Goal: Task Accomplishment & Management: Manage account settings

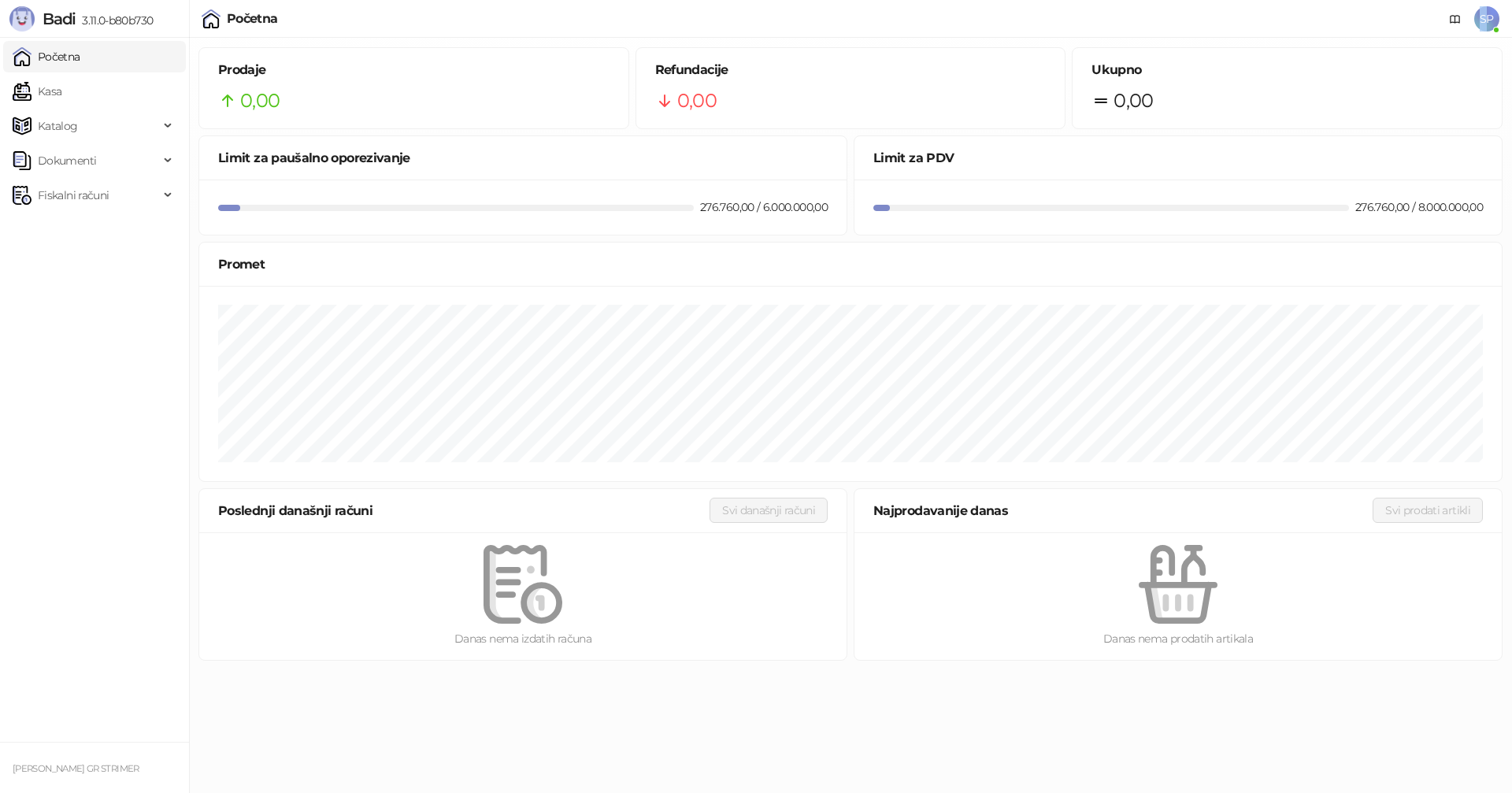
click at [1485, 21] on span "SP" at bounding box center [1487, 19] width 25 height 25
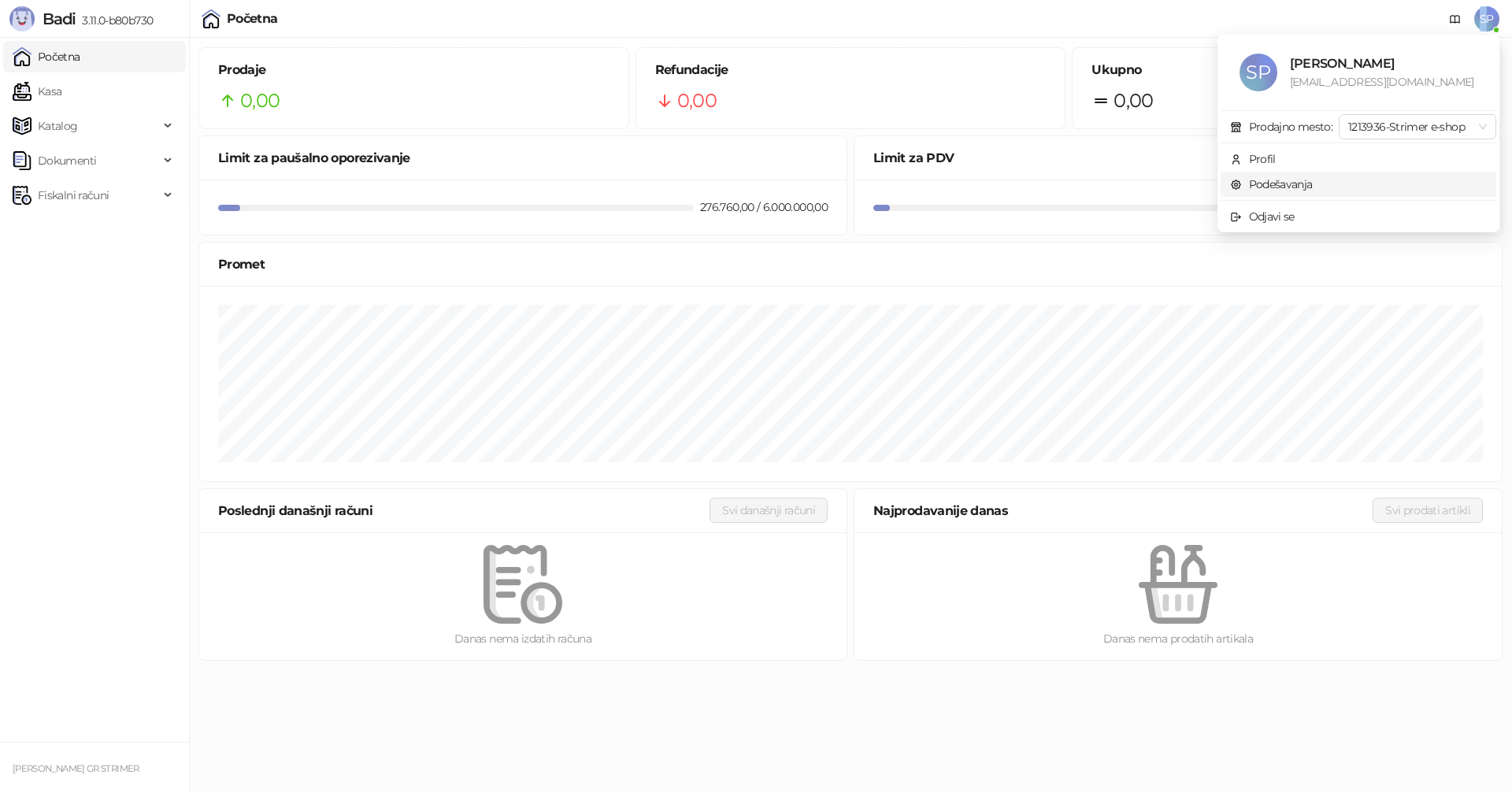
click at [1290, 183] on link "Podešavanja" at bounding box center [1272, 184] width 83 height 14
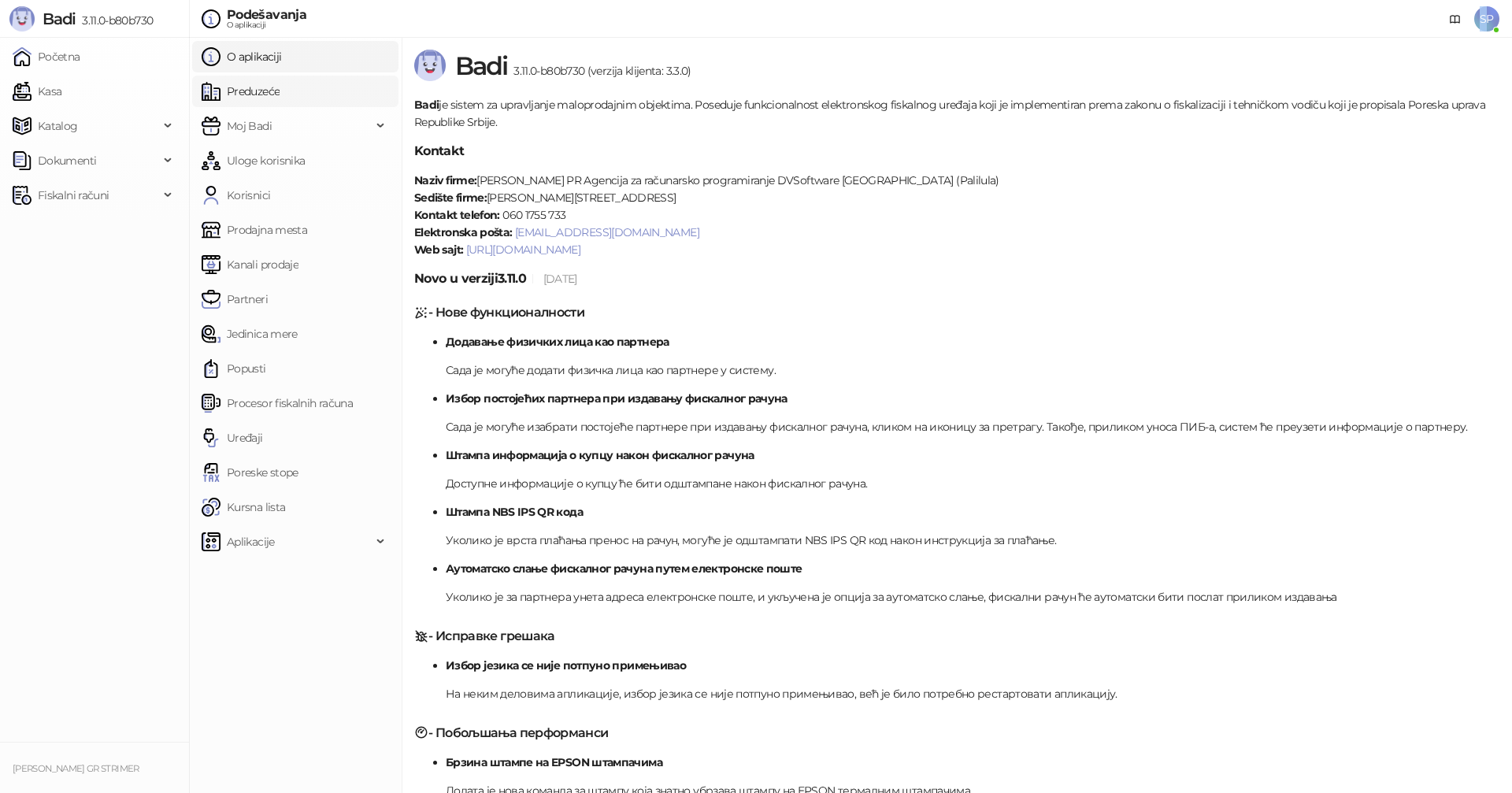
click at [241, 88] on link "Preduzeće" at bounding box center [240, 90] width 78 height 31
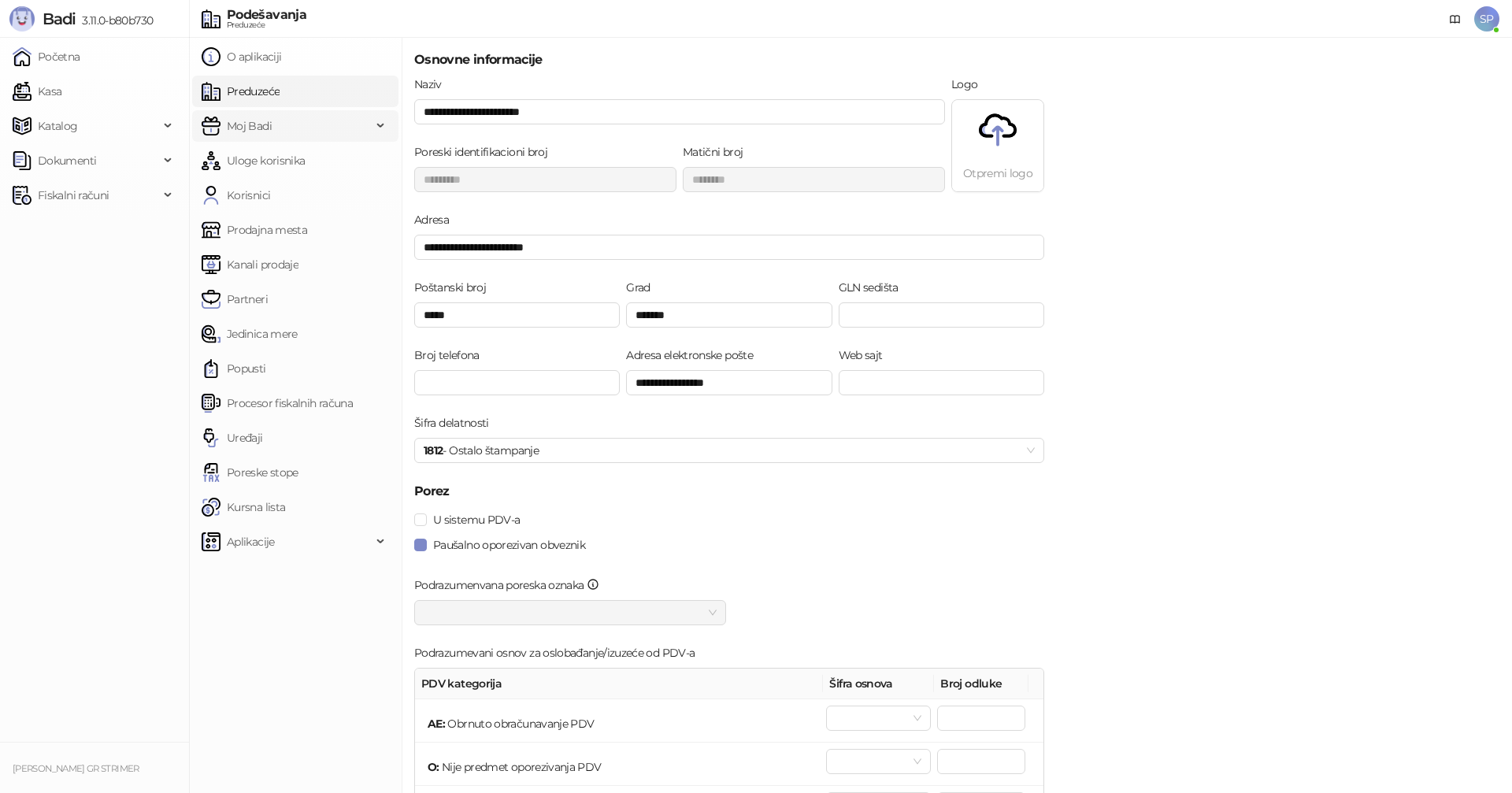
click at [312, 124] on span "Moj Badi" at bounding box center [286, 125] width 170 height 31
click at [267, 165] on link "Podešavanja" at bounding box center [252, 160] width 89 height 31
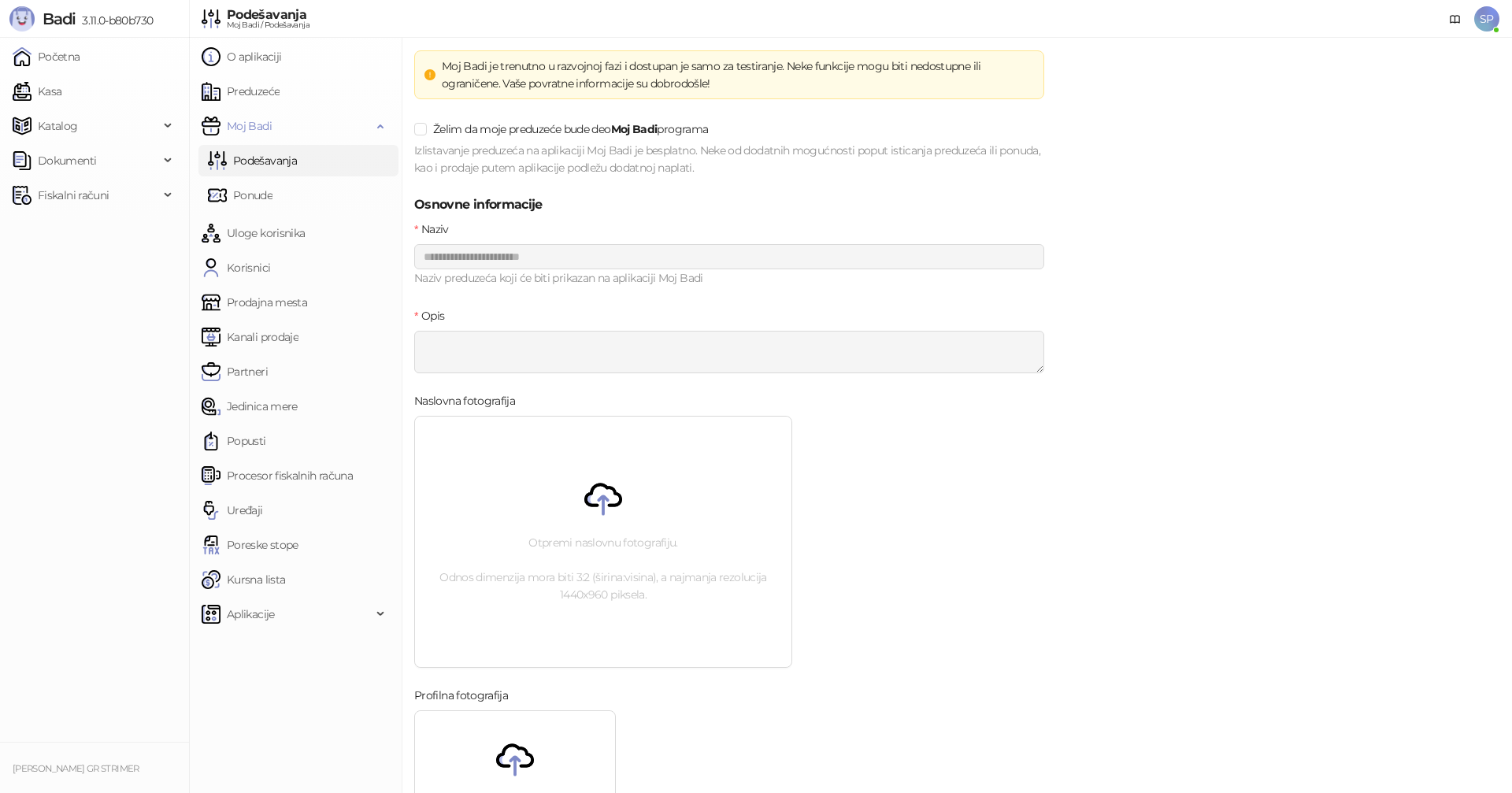
click at [271, 161] on link "Podešavanja" at bounding box center [252, 160] width 89 height 31
click at [269, 123] on span "Moj Badi" at bounding box center [249, 125] width 45 height 31
click at [260, 161] on link "Uloge korisnika" at bounding box center [253, 160] width 103 height 31
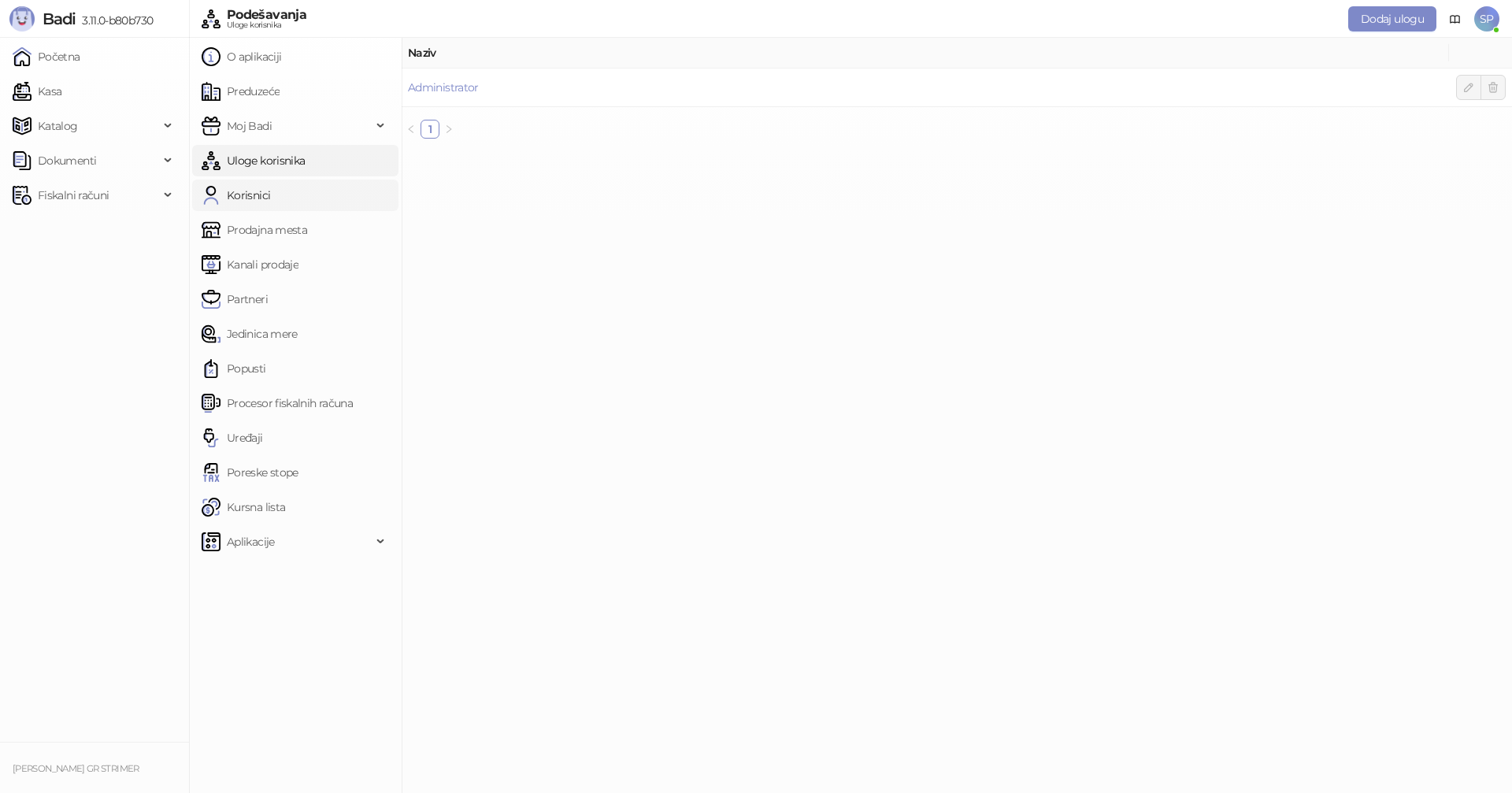
click at [249, 196] on link "Korisnici" at bounding box center [235, 194] width 68 height 31
click at [253, 235] on link "Prodajna mesta" at bounding box center [254, 229] width 106 height 31
click at [493, 81] on link "1213936-Strimer e-shop" at bounding box center [466, 87] width 117 height 14
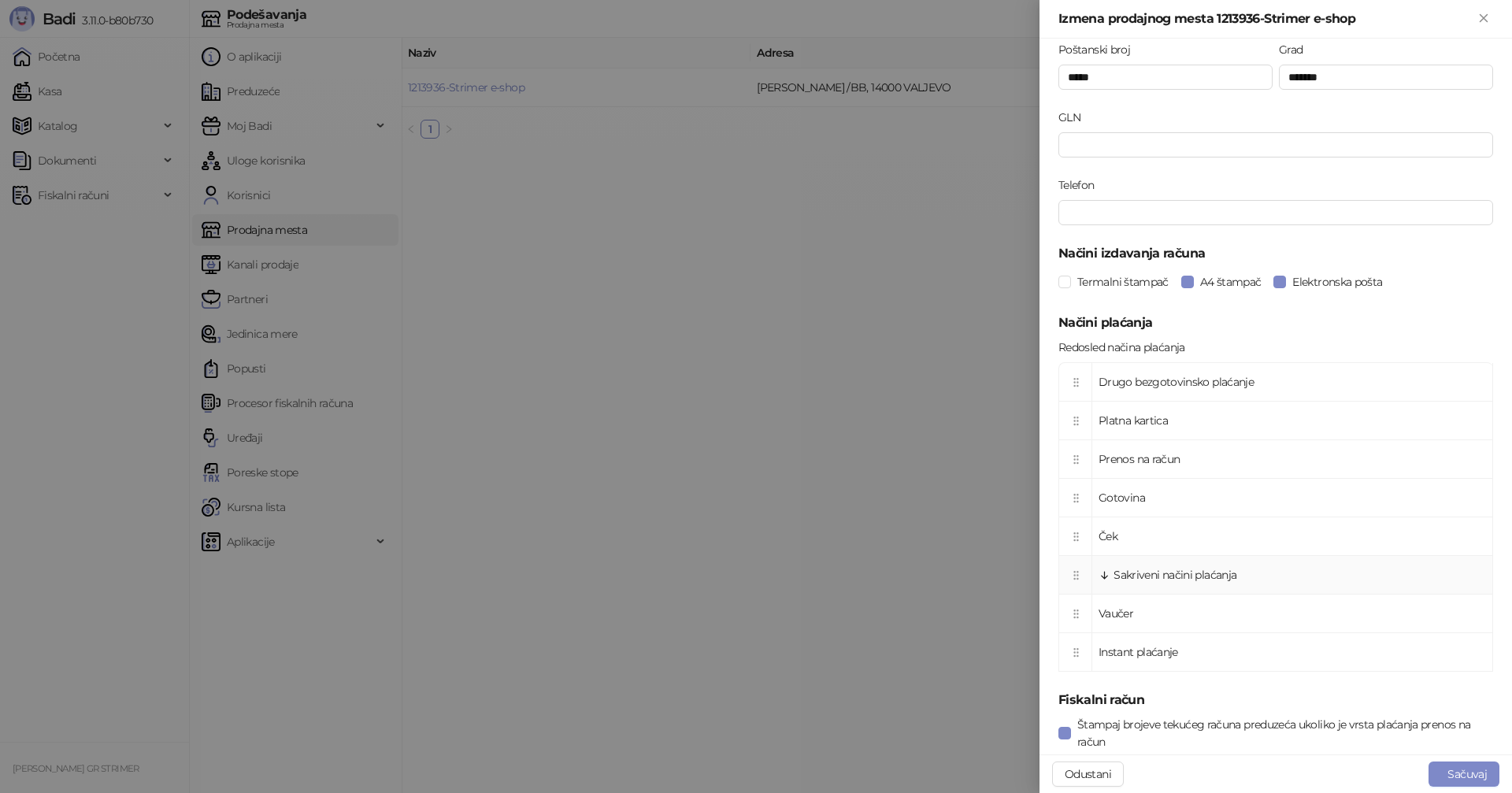
scroll to position [394, 0]
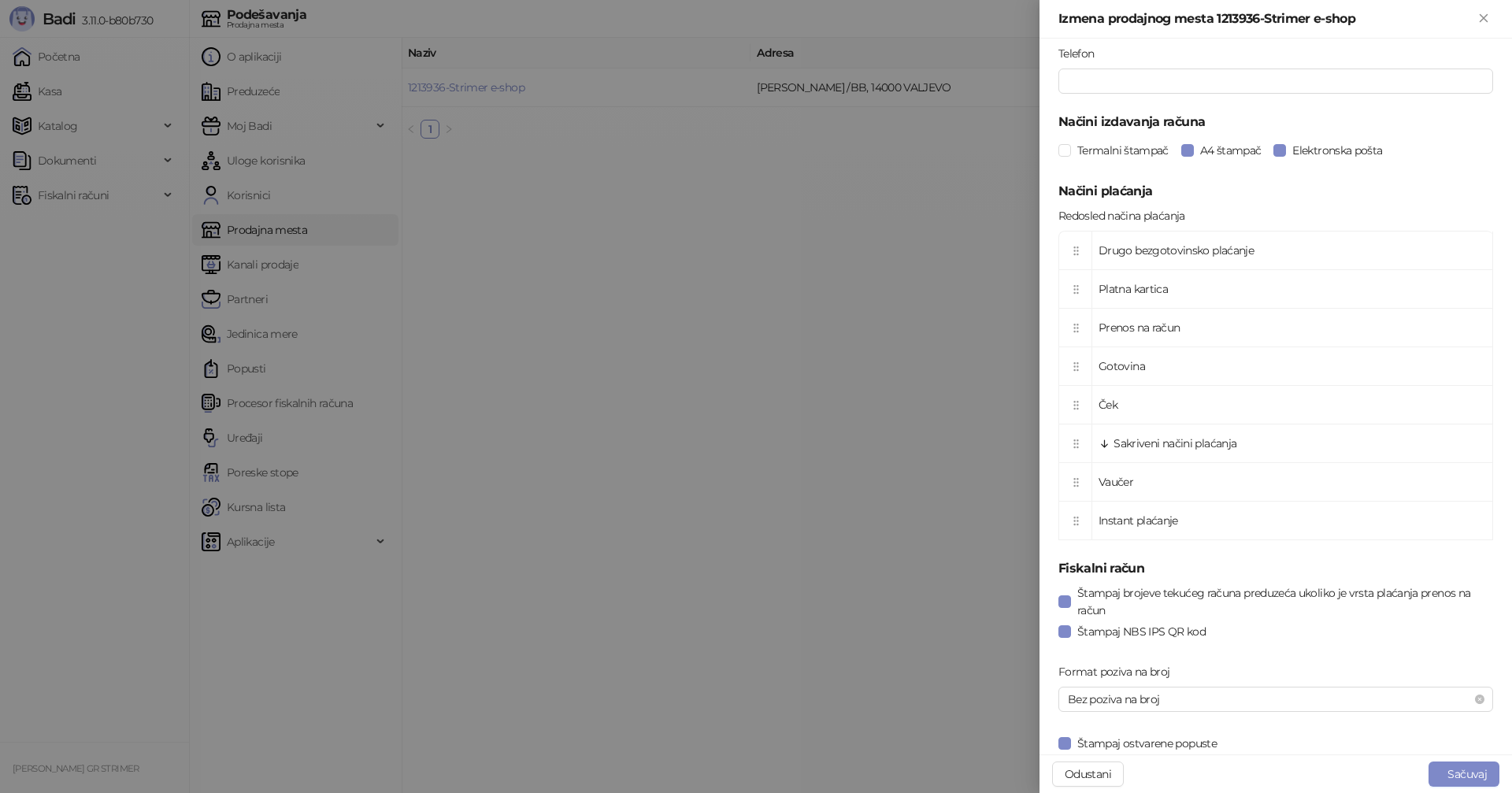
drag, startPoint x: 1073, startPoint y: 768, endPoint x: 991, endPoint y: 434, distance: 343.9
click at [1074, 768] on button "Odustani" at bounding box center [1087, 774] width 72 height 25
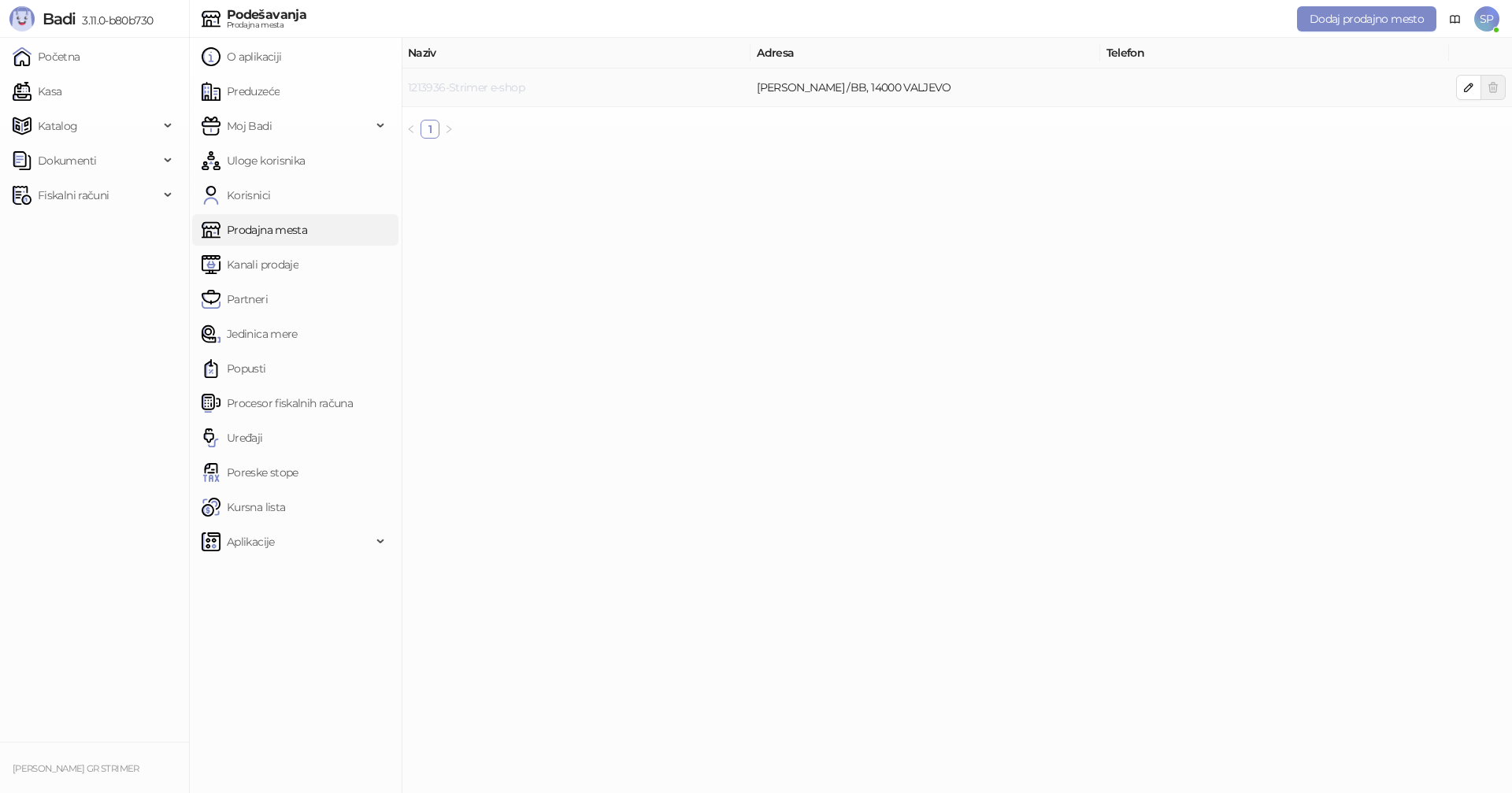
click at [460, 88] on link "1213936-Strimer e-shop" at bounding box center [466, 87] width 117 height 14
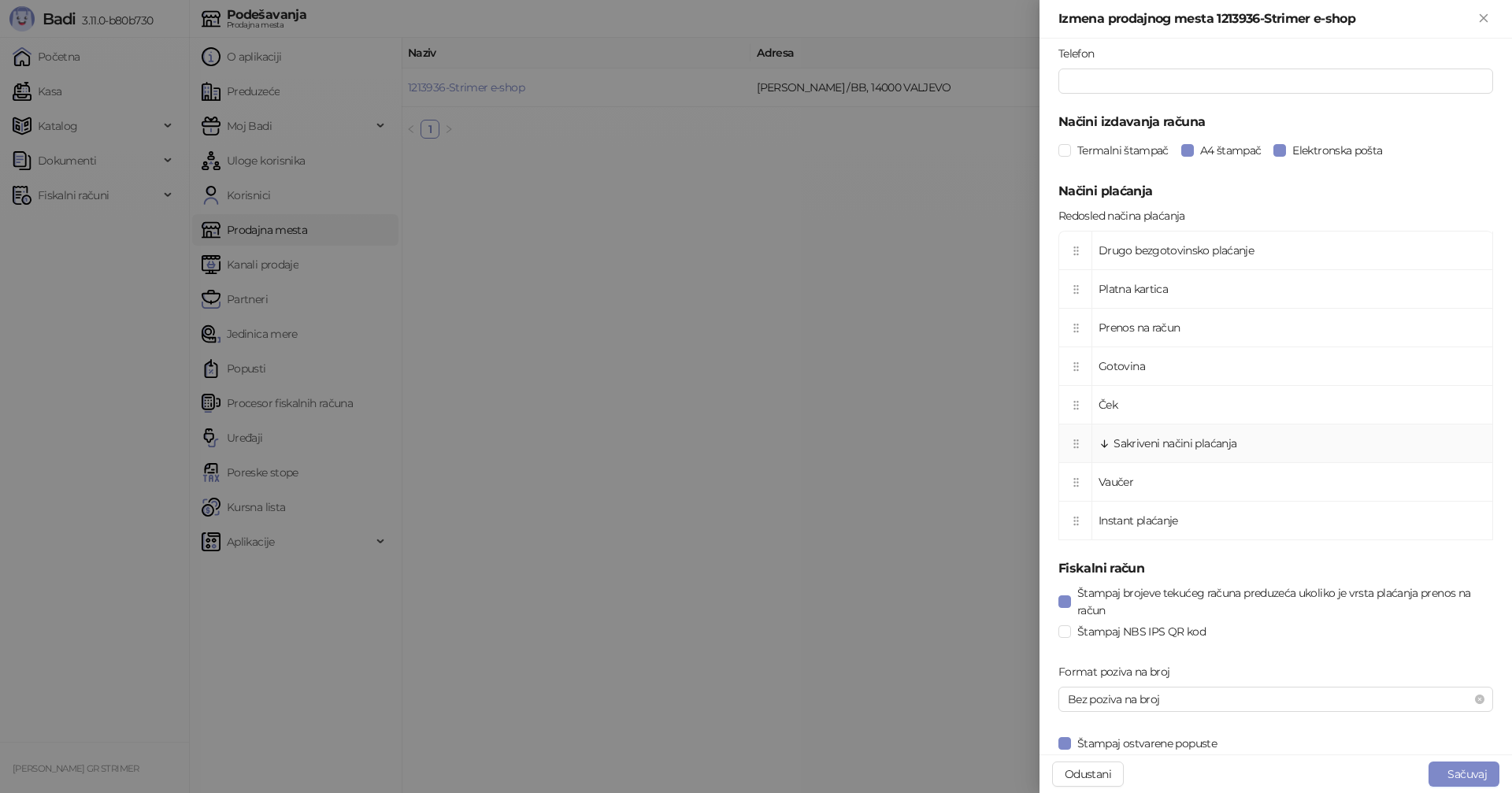
scroll to position [525, 0]
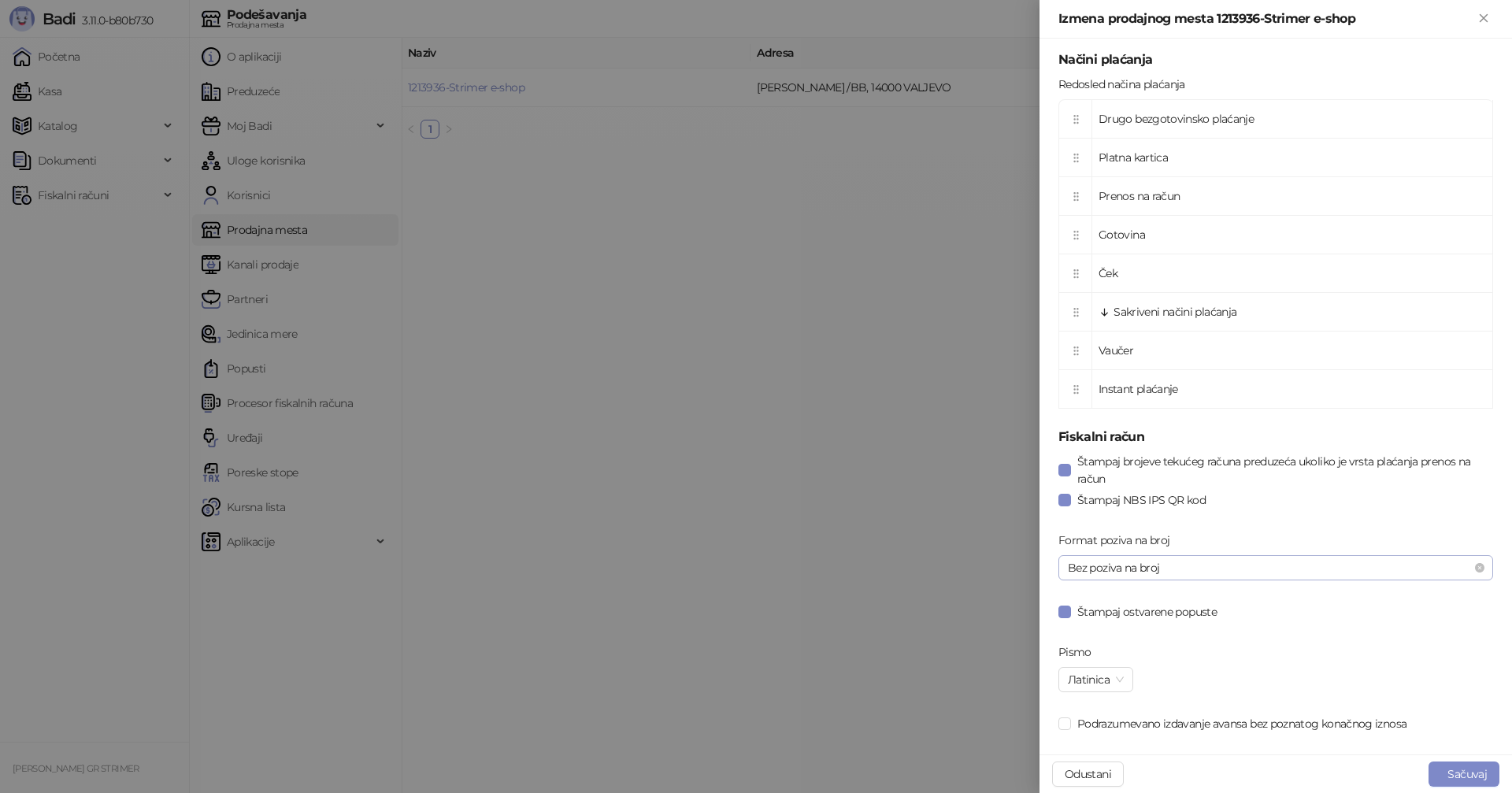
click at [1204, 566] on span "Bez poziva na broj" at bounding box center [1276, 567] width 416 height 24
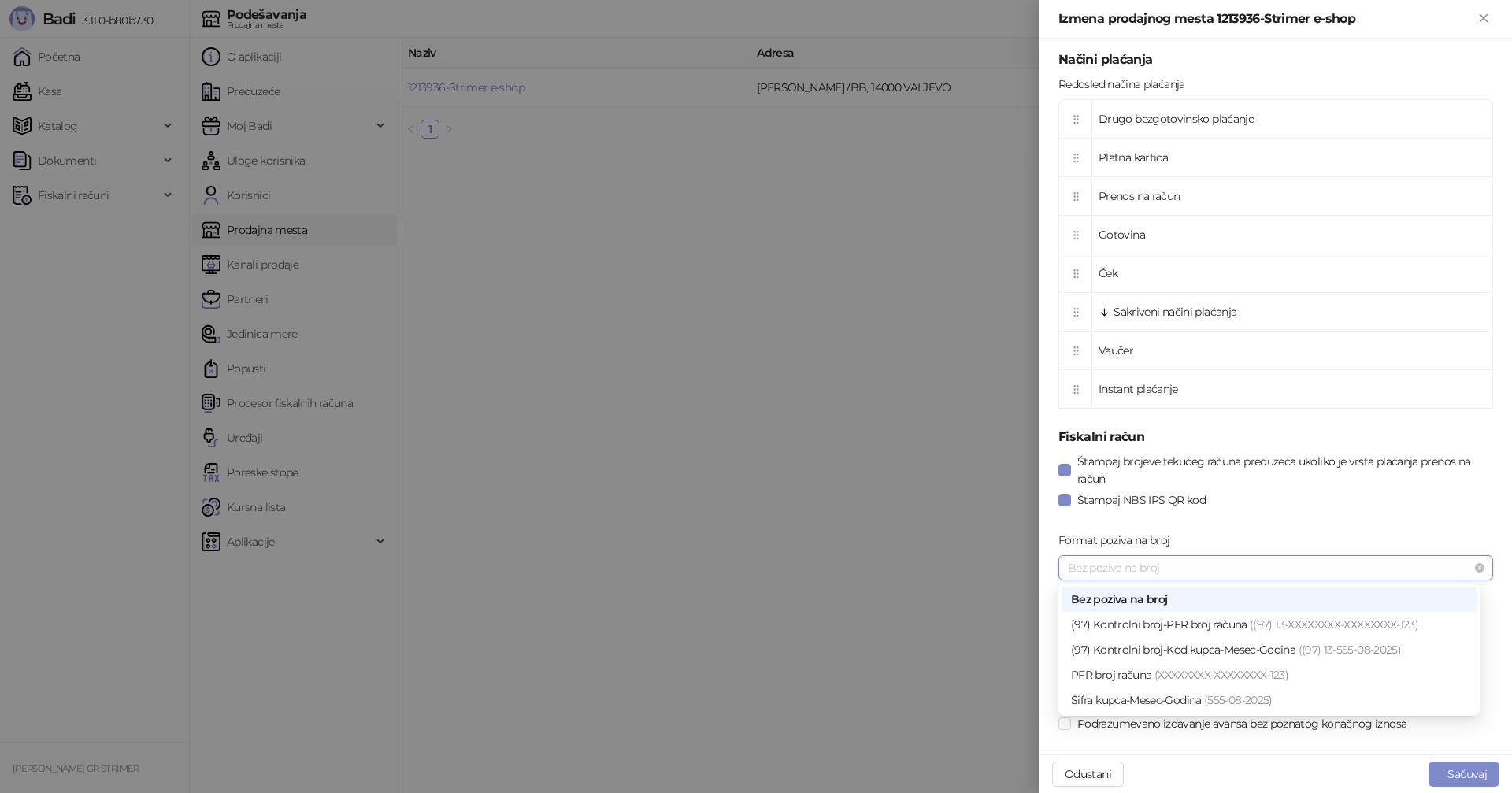
click at [1204, 566] on span "Bez poziva na broj" at bounding box center [1276, 567] width 416 height 24
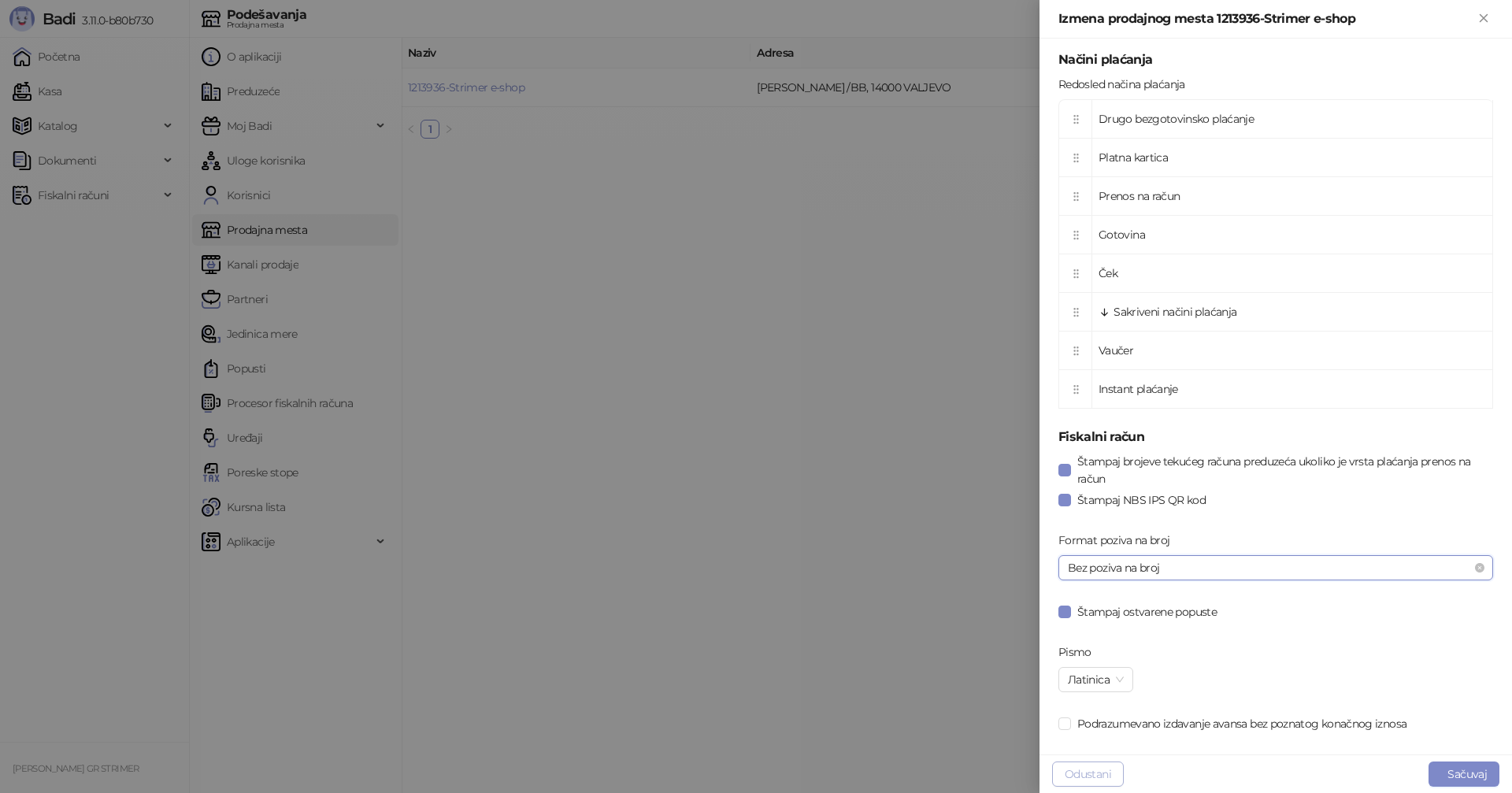
drag, startPoint x: 1098, startPoint y: 775, endPoint x: 1120, endPoint y: 585, distance: 191.3
click at [1097, 775] on button "Odustani" at bounding box center [1087, 774] width 72 height 25
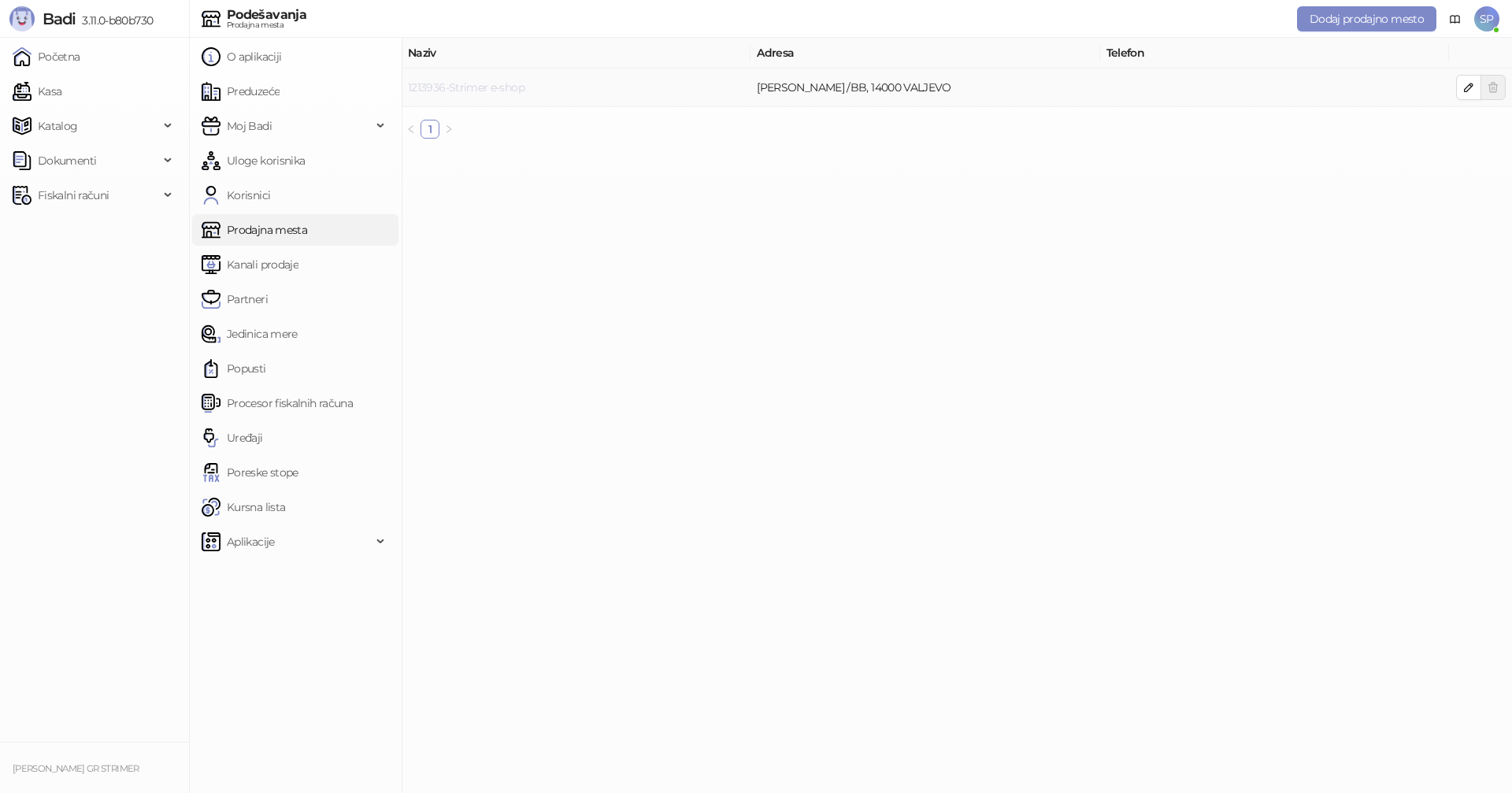
click at [479, 83] on link "1213936-Strimer e-shop" at bounding box center [466, 87] width 117 height 14
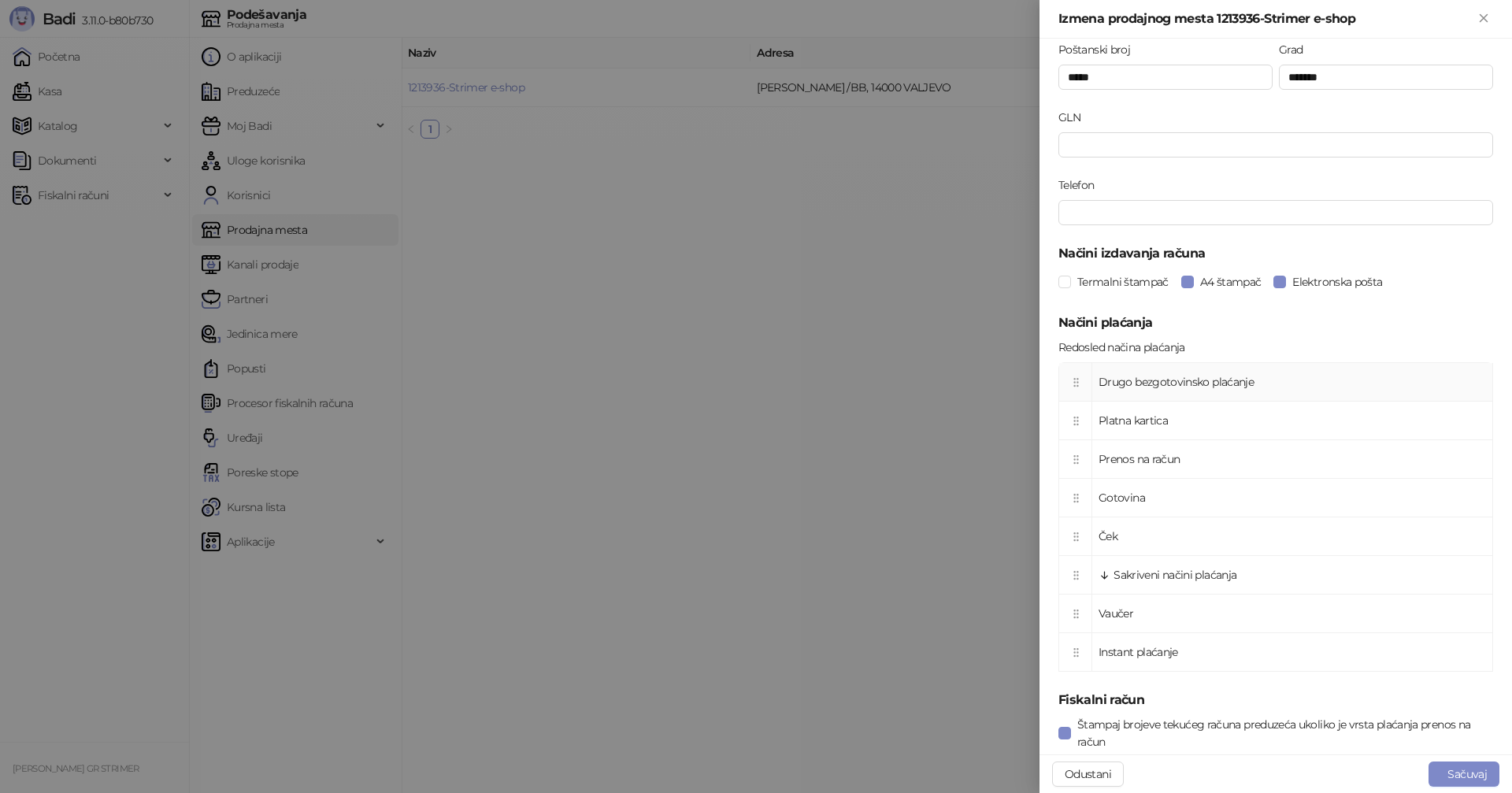
scroll to position [692, 0]
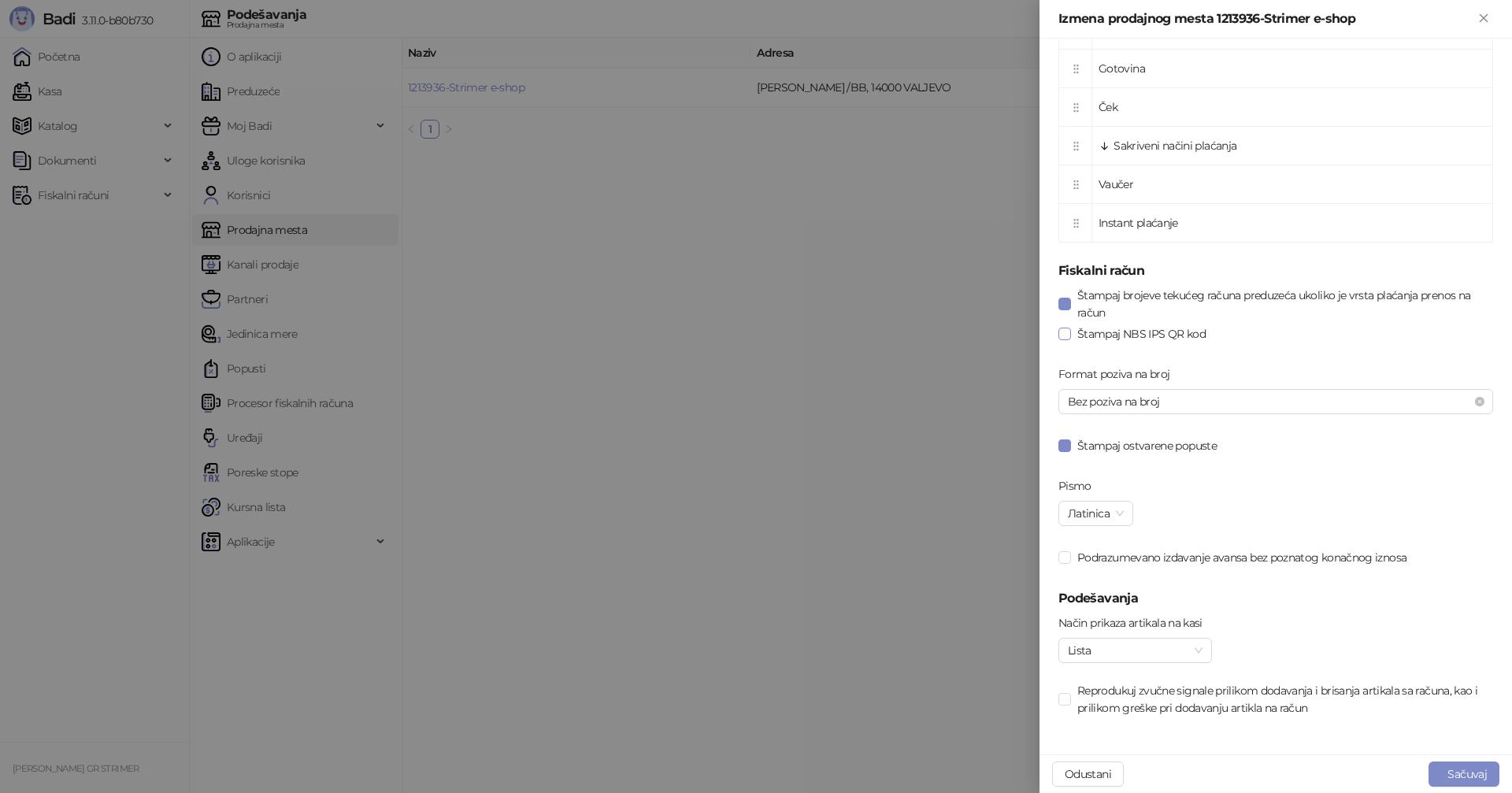
click at [1068, 335] on span at bounding box center [1065, 333] width 13 height 13
click at [1071, 336] on span at bounding box center [1065, 333] width 13 height 13
click at [1465, 772] on button "Sačuvaj" at bounding box center [1464, 774] width 71 height 25
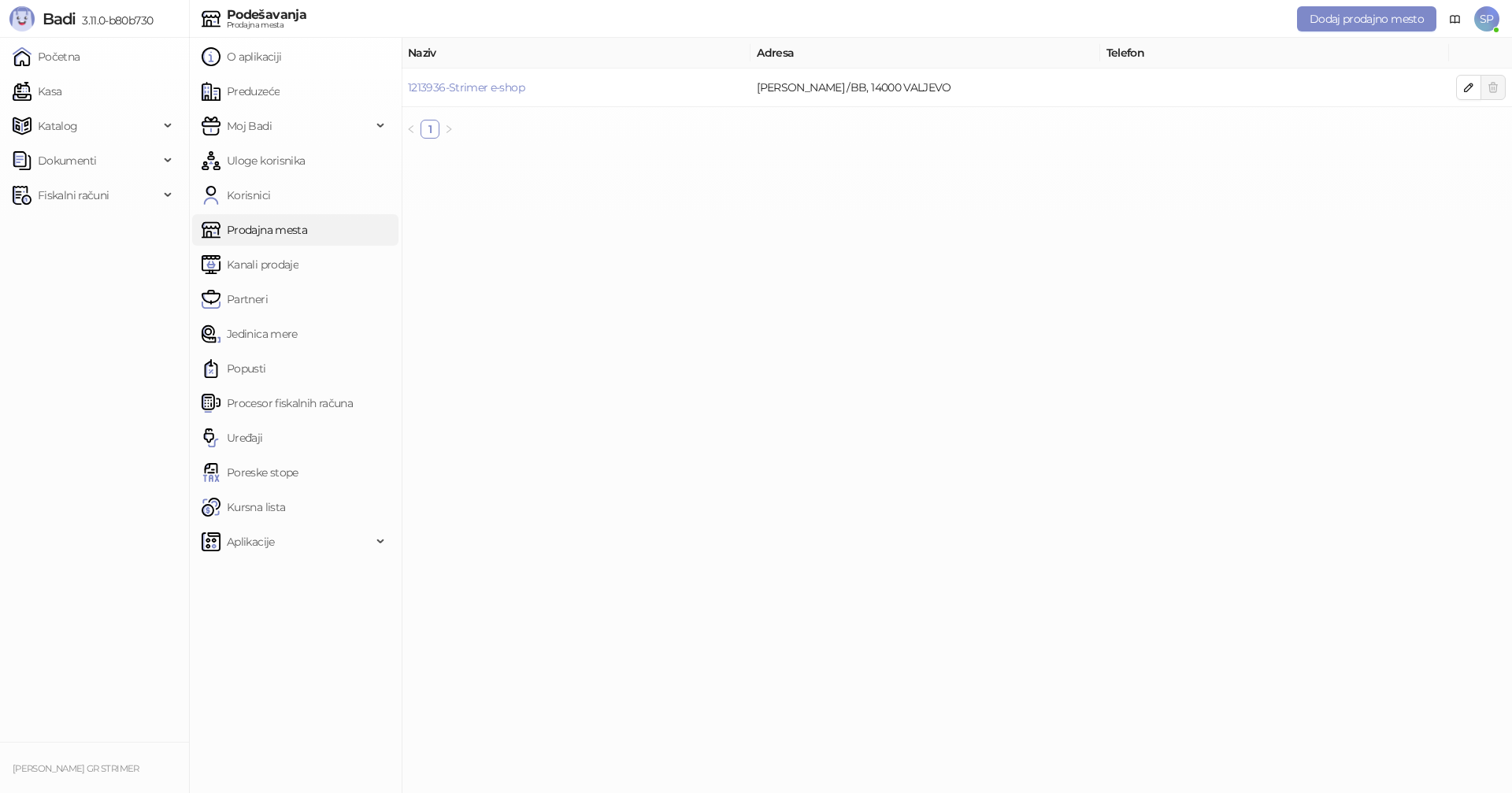
click at [1488, 16] on span "SP" at bounding box center [1487, 19] width 25 height 25
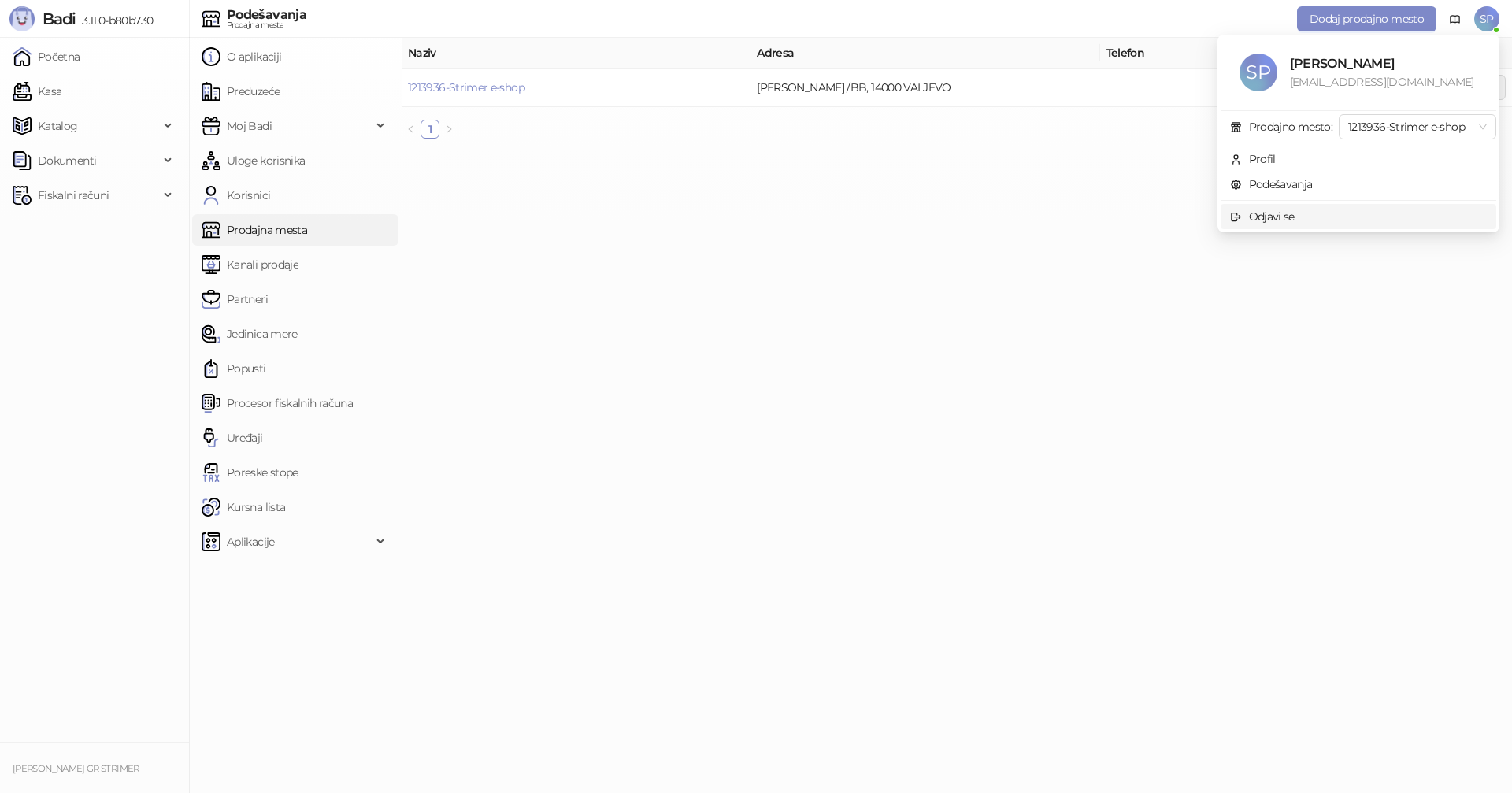
click at [1261, 213] on div "Odjavi se" at bounding box center [1272, 216] width 46 height 17
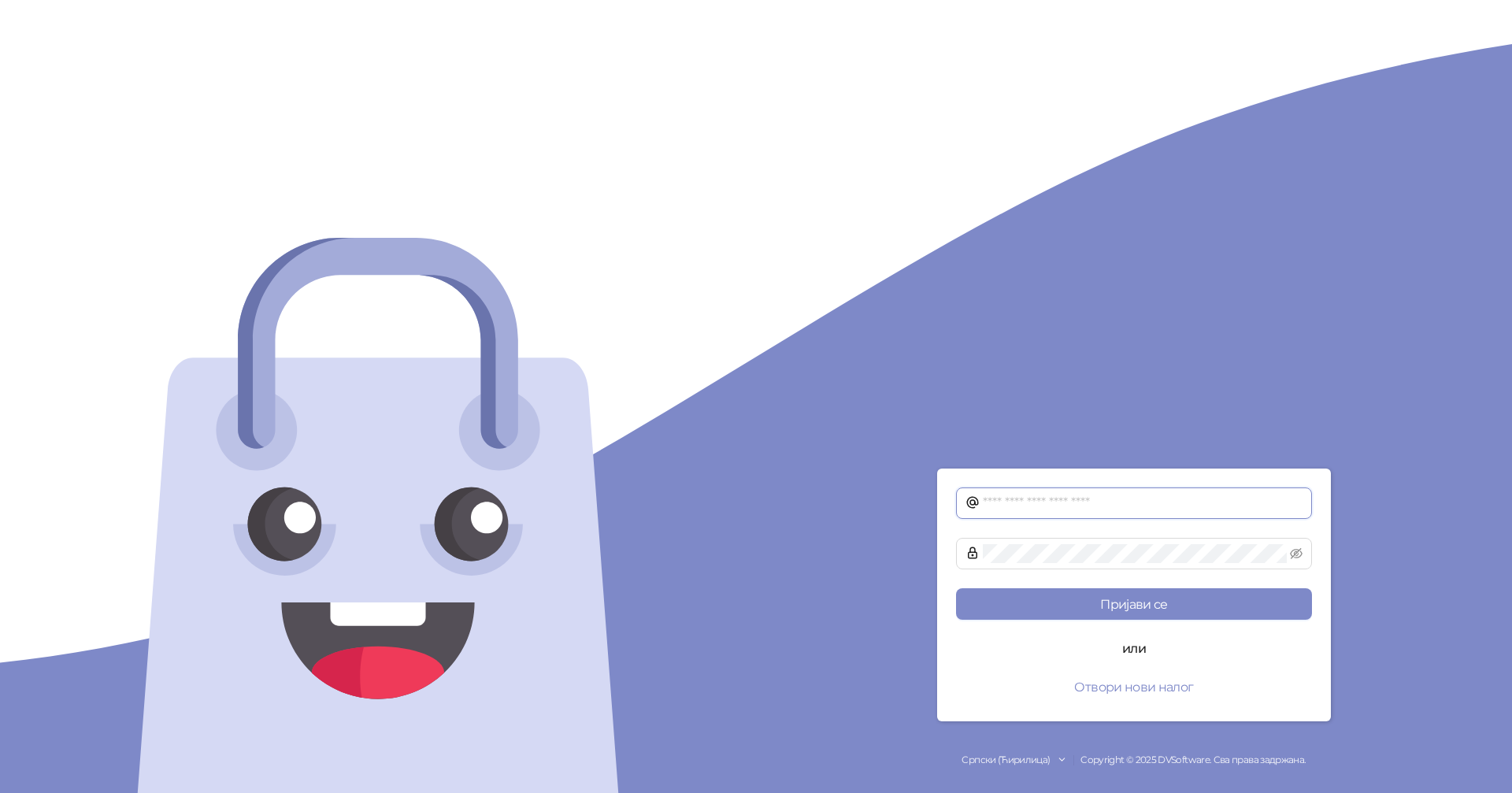
click at [1011, 498] on input "text" at bounding box center [1142, 503] width 320 height 19
type input "**********"
click at [956, 588] on button "Пријави се" at bounding box center [1134, 604] width 356 height 31
